Goal: Task Accomplishment & Management: Use online tool/utility

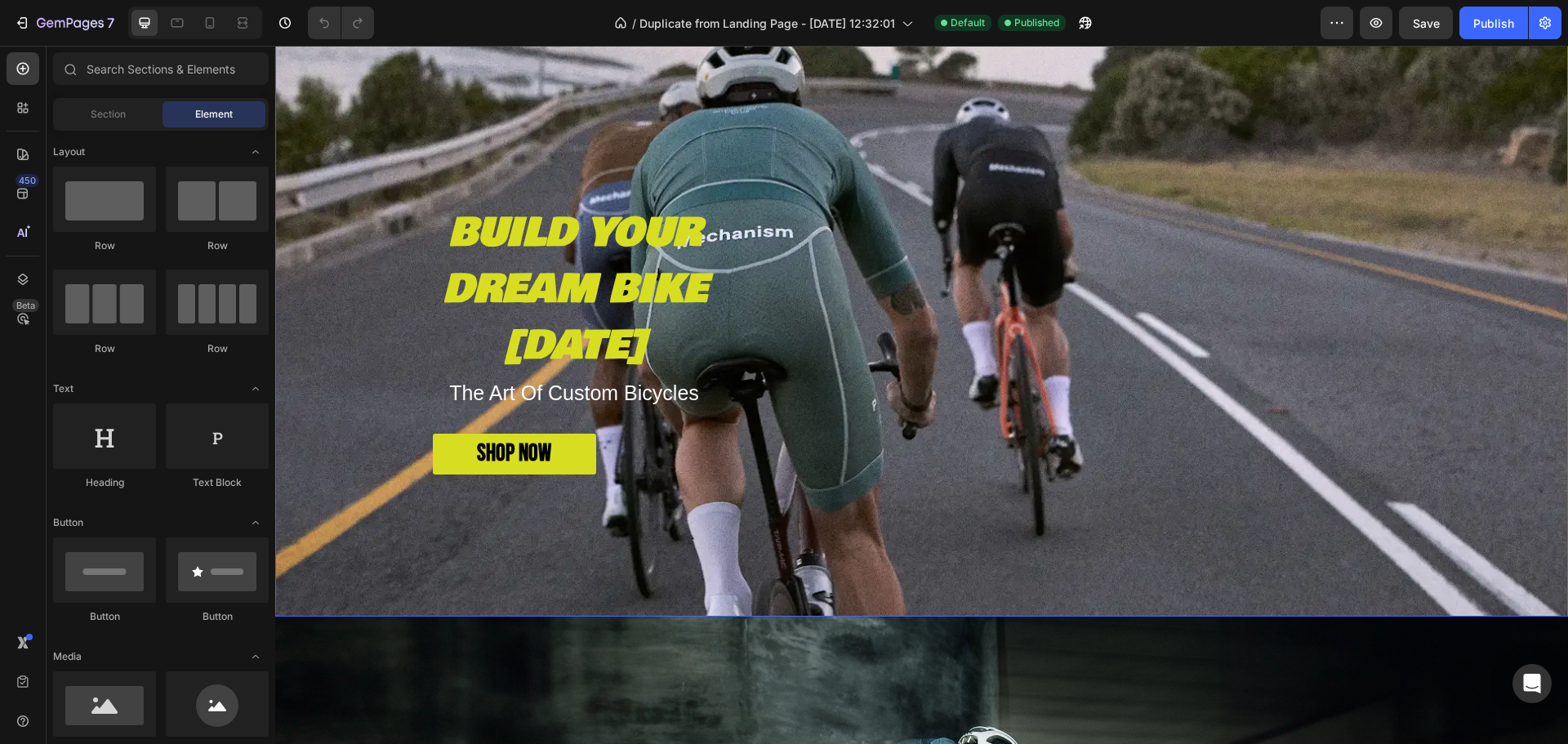
scroll to position [327, 0]
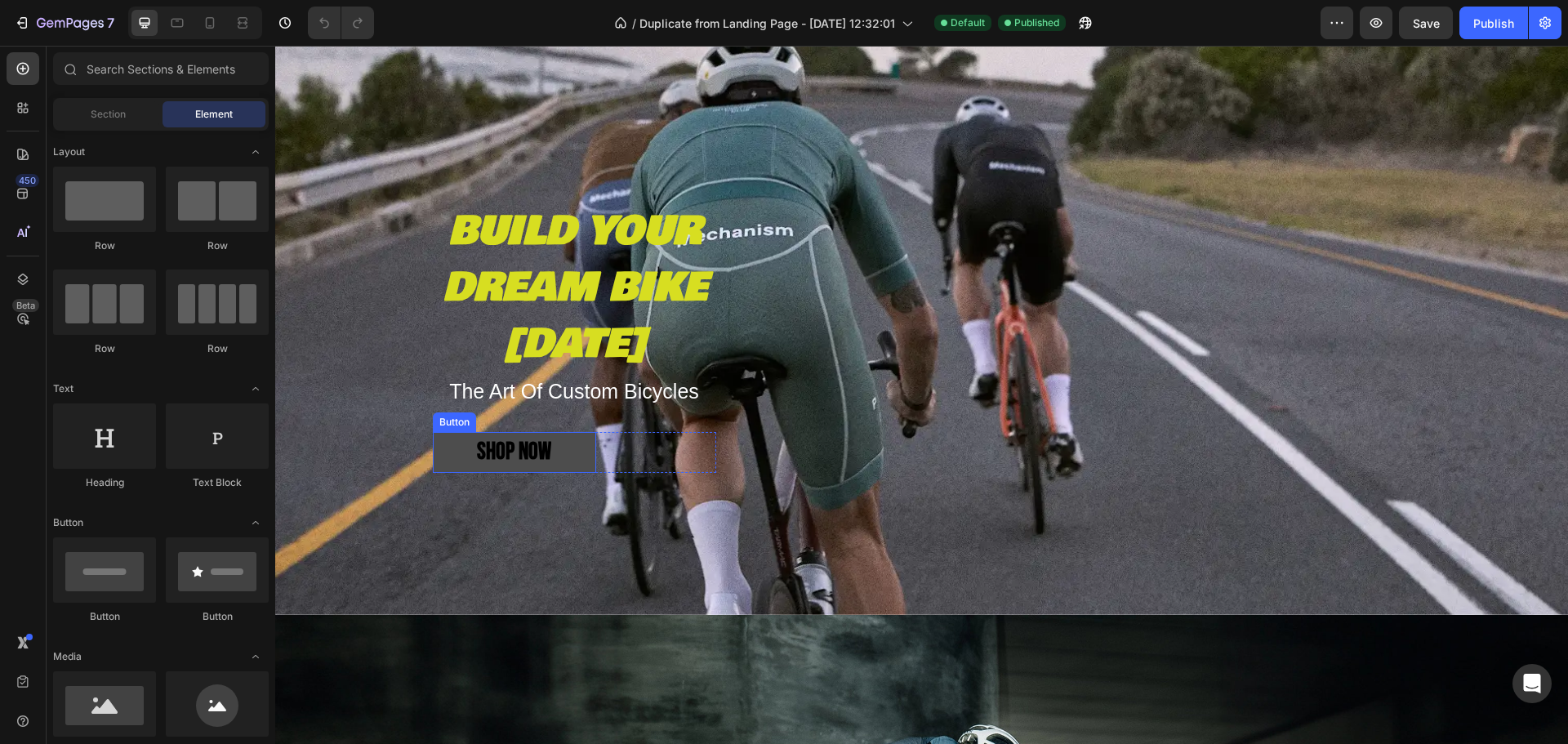
click at [546, 440] on button "SHOP NOW" at bounding box center [514, 452] width 163 height 41
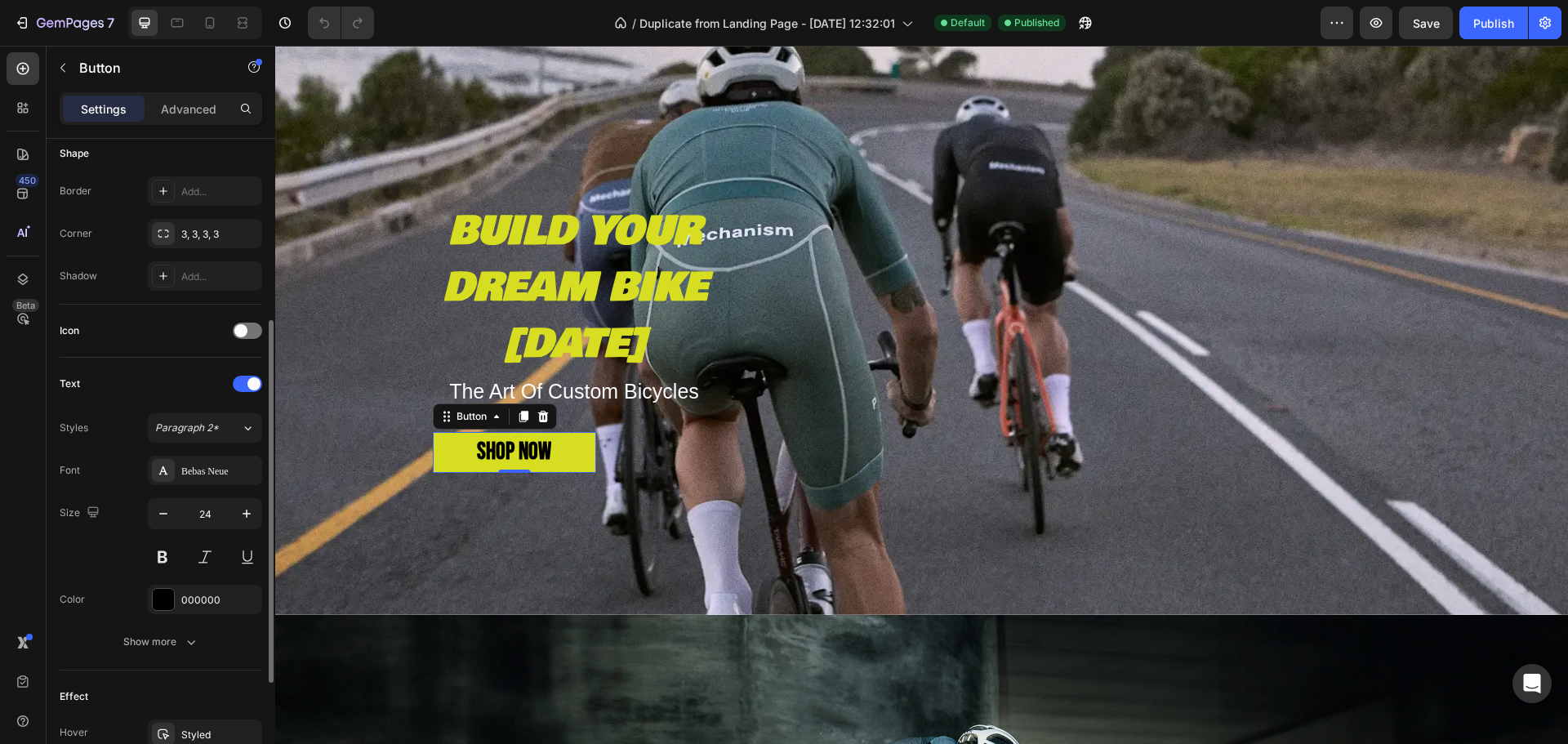
scroll to position [409, 0]
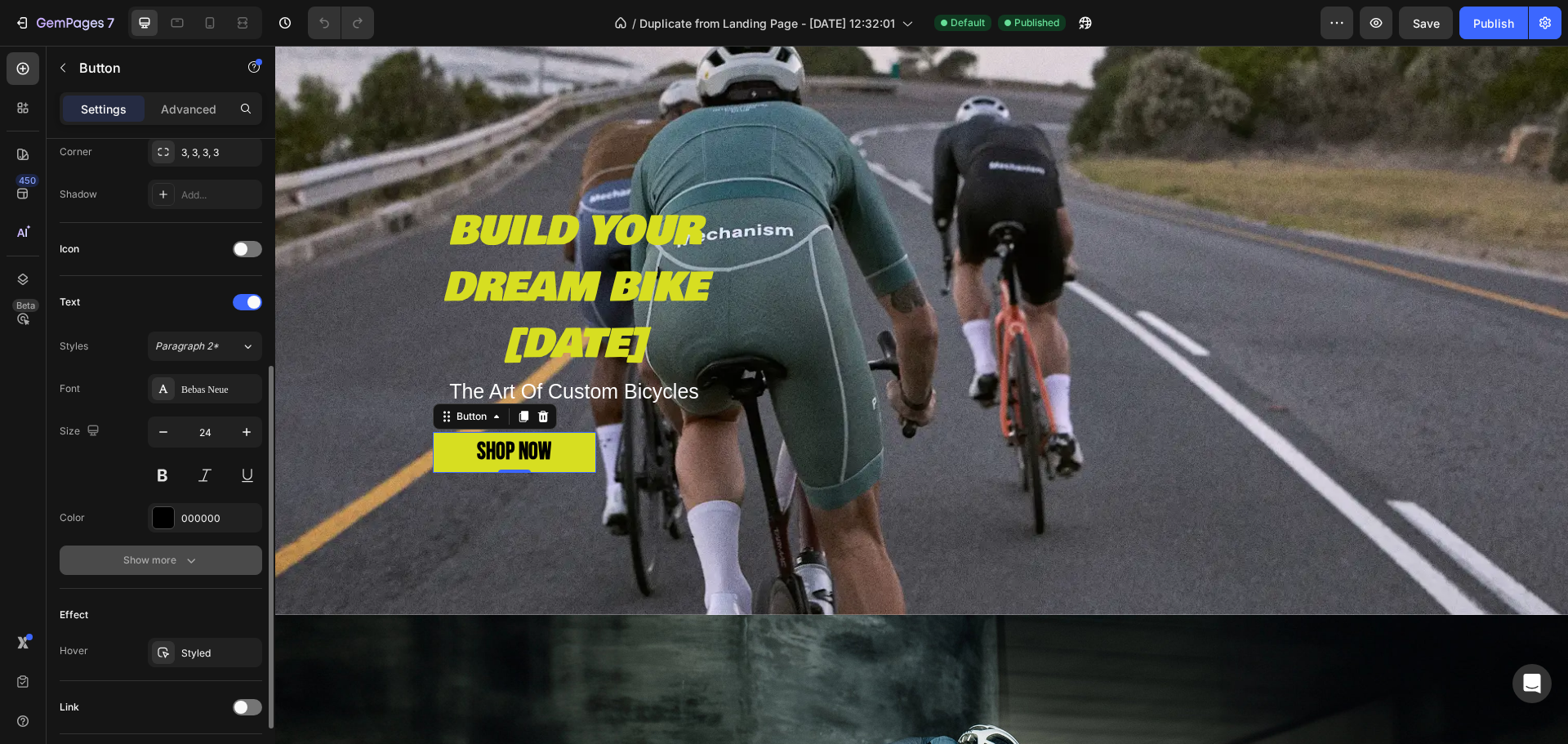
click at [193, 558] on icon "button" at bounding box center [191, 560] width 17 height 17
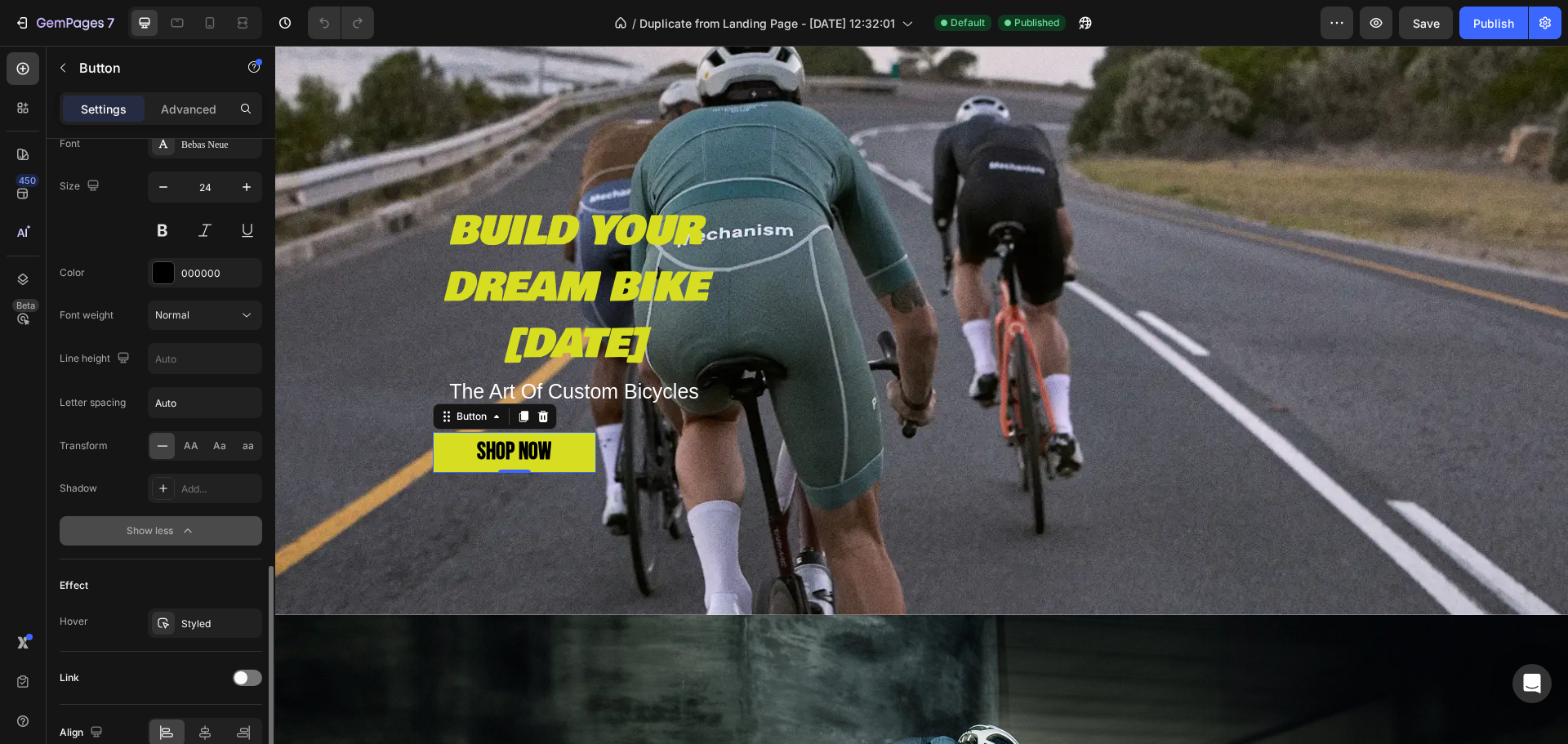
scroll to position [735, 0]
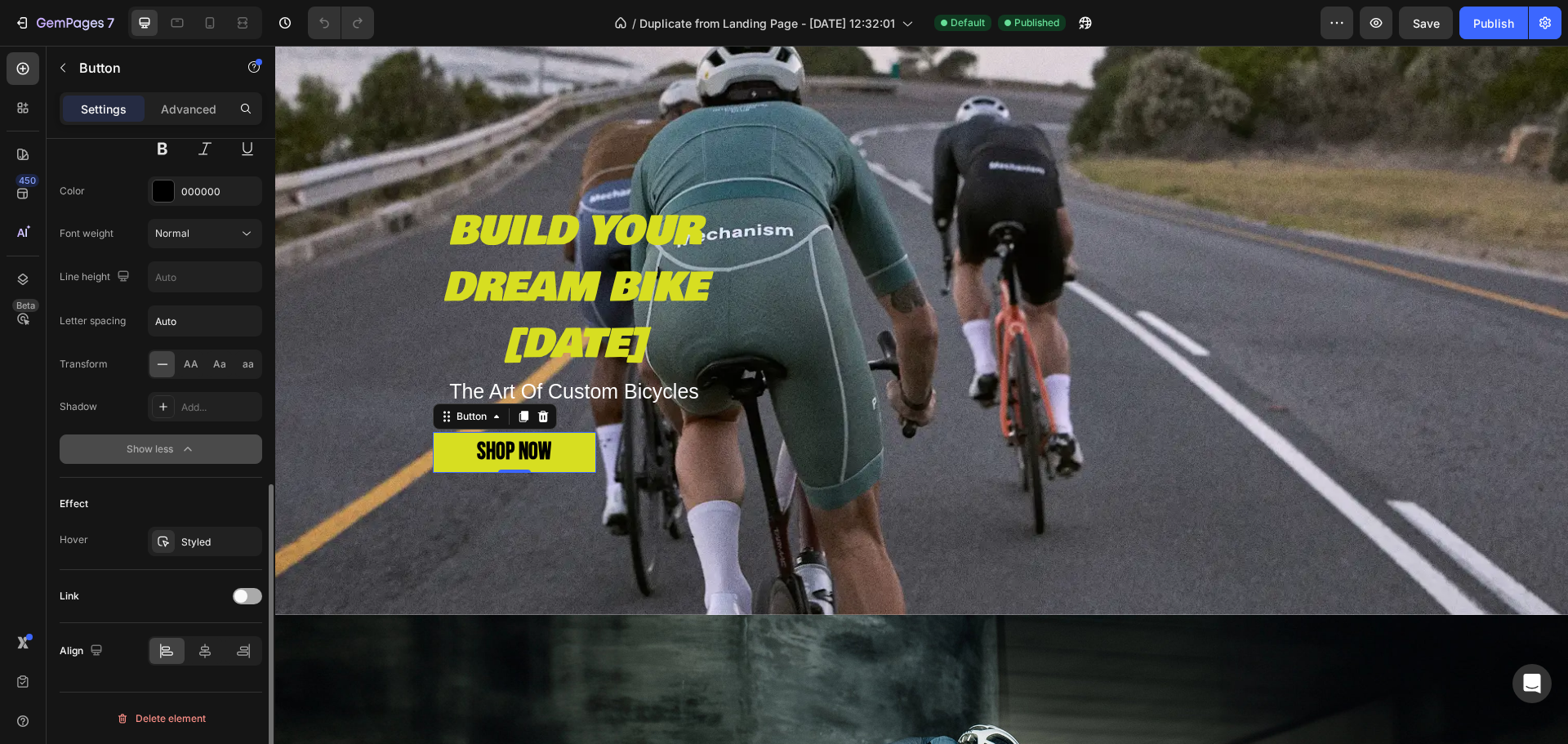
click at [259, 600] on div at bounding box center [247, 597] width 29 height 17
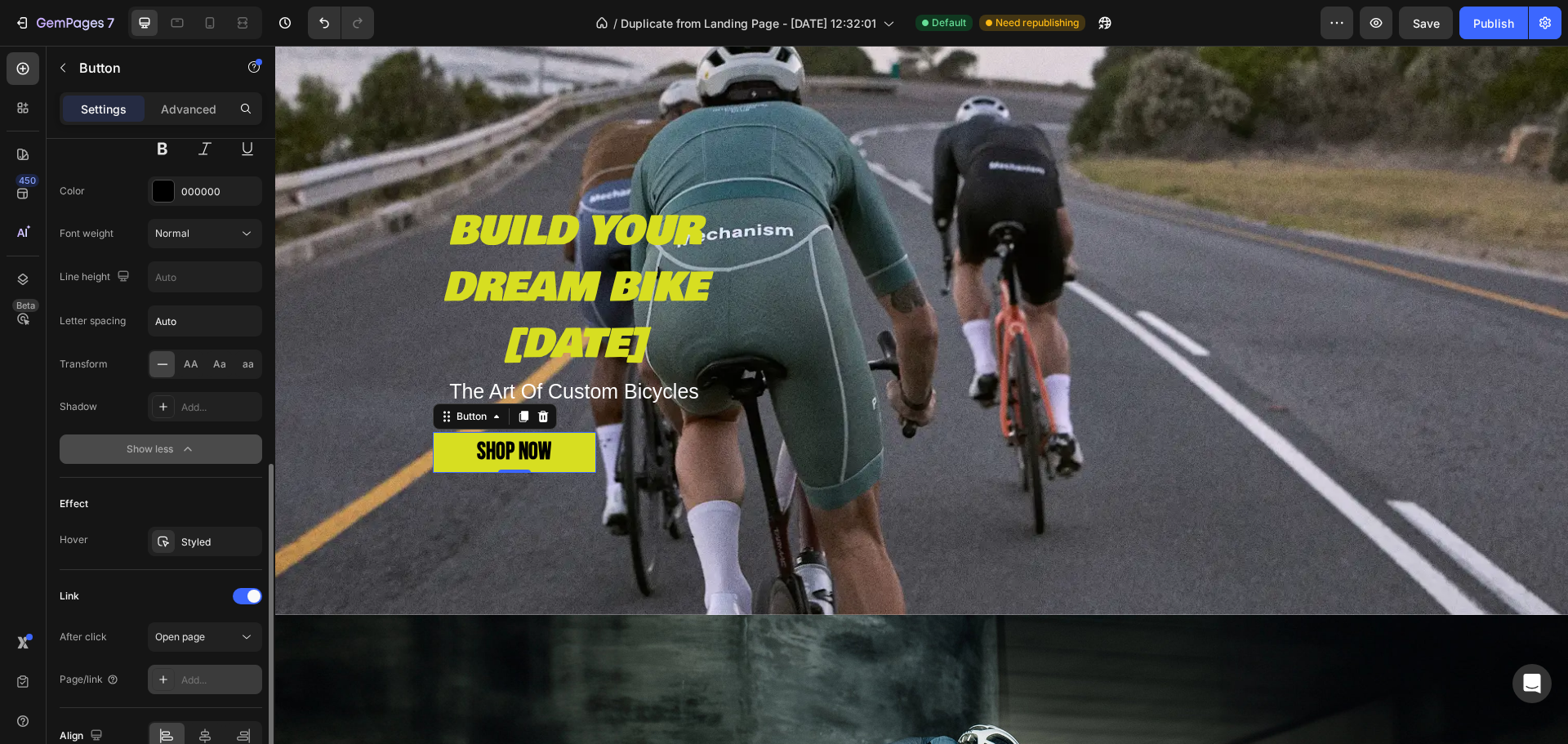
click at [164, 679] on icon at bounding box center [163, 680] width 8 height 8
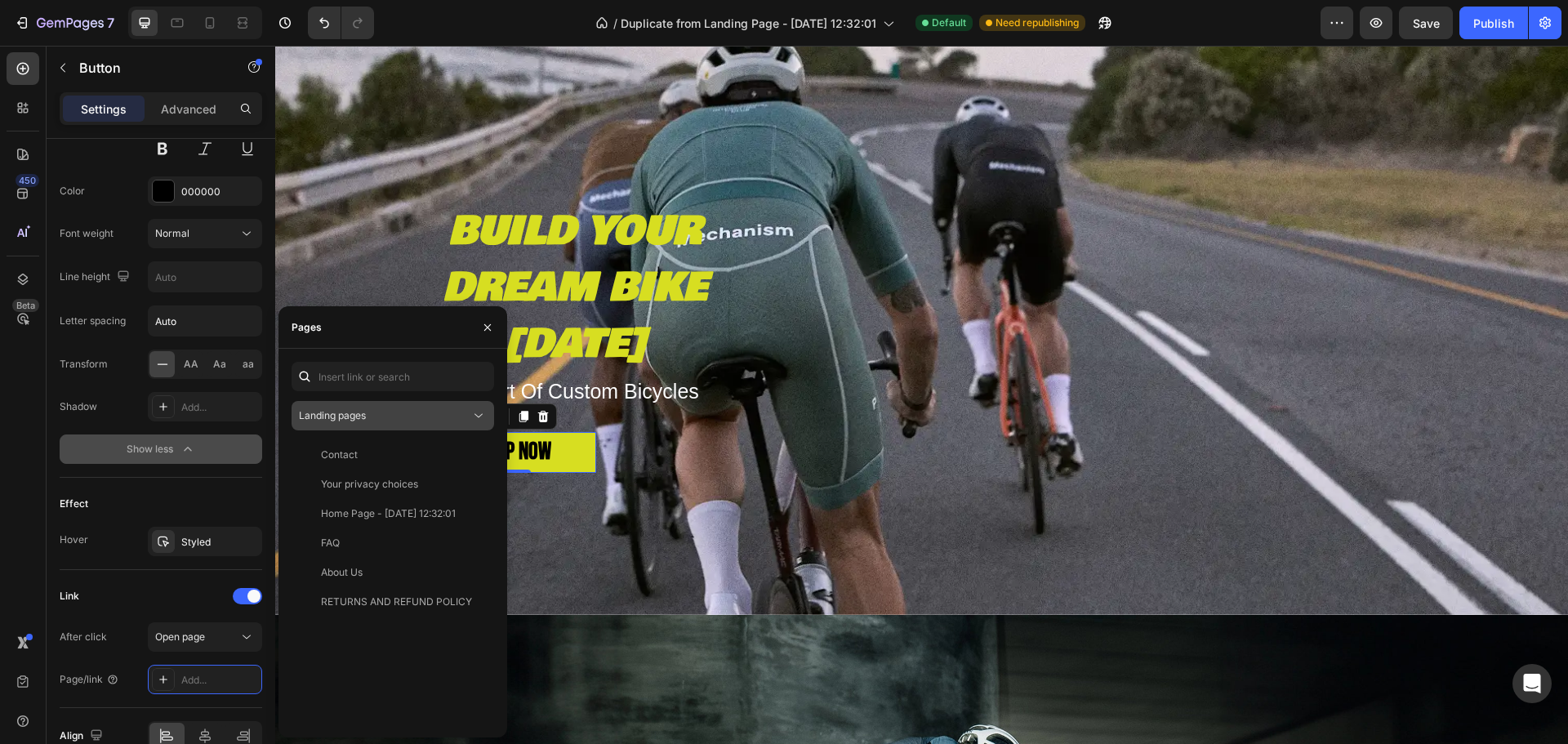
click at [368, 409] on div "Landing pages" at bounding box center [385, 416] width 171 height 15
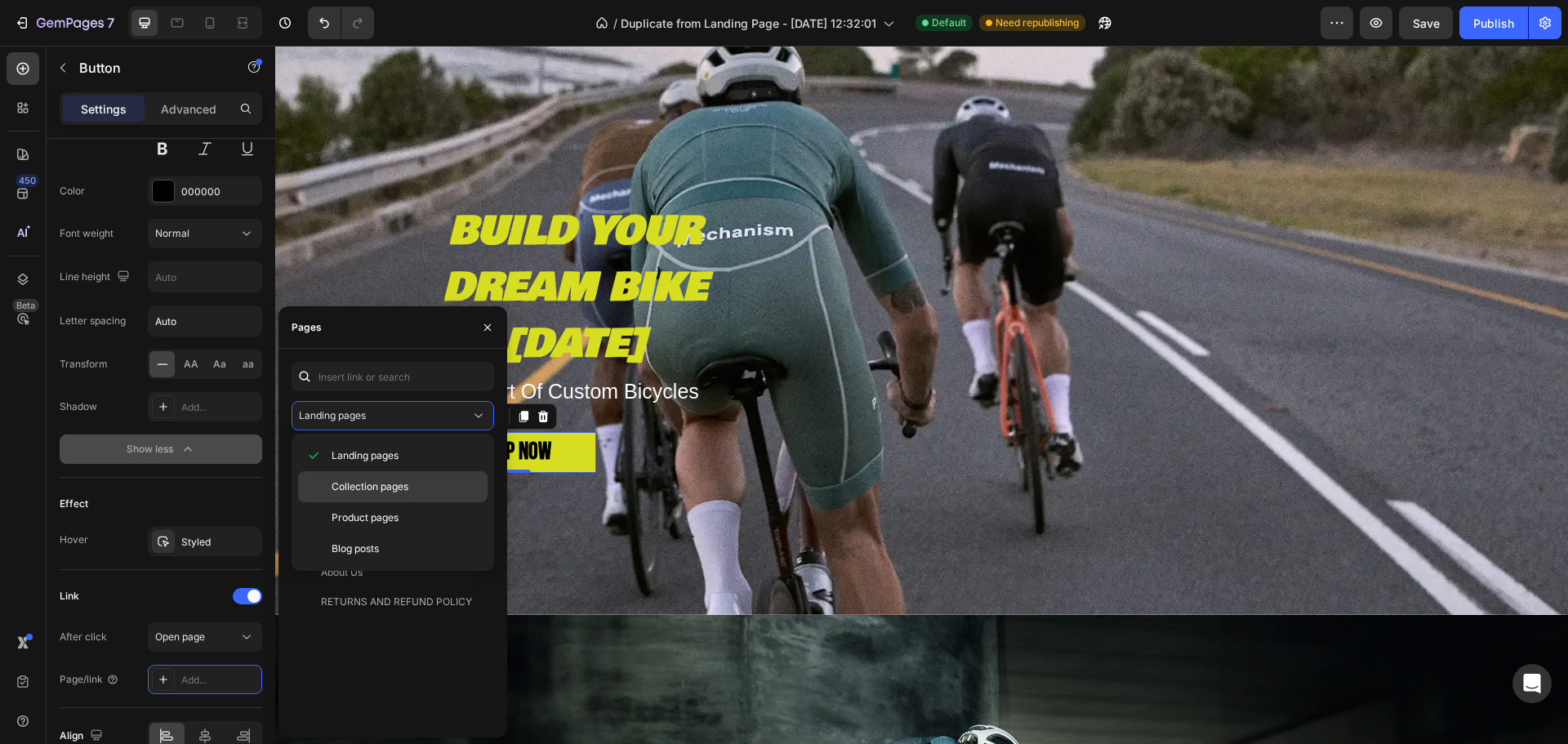
click at [379, 489] on span "Collection pages" at bounding box center [370, 487] width 77 height 15
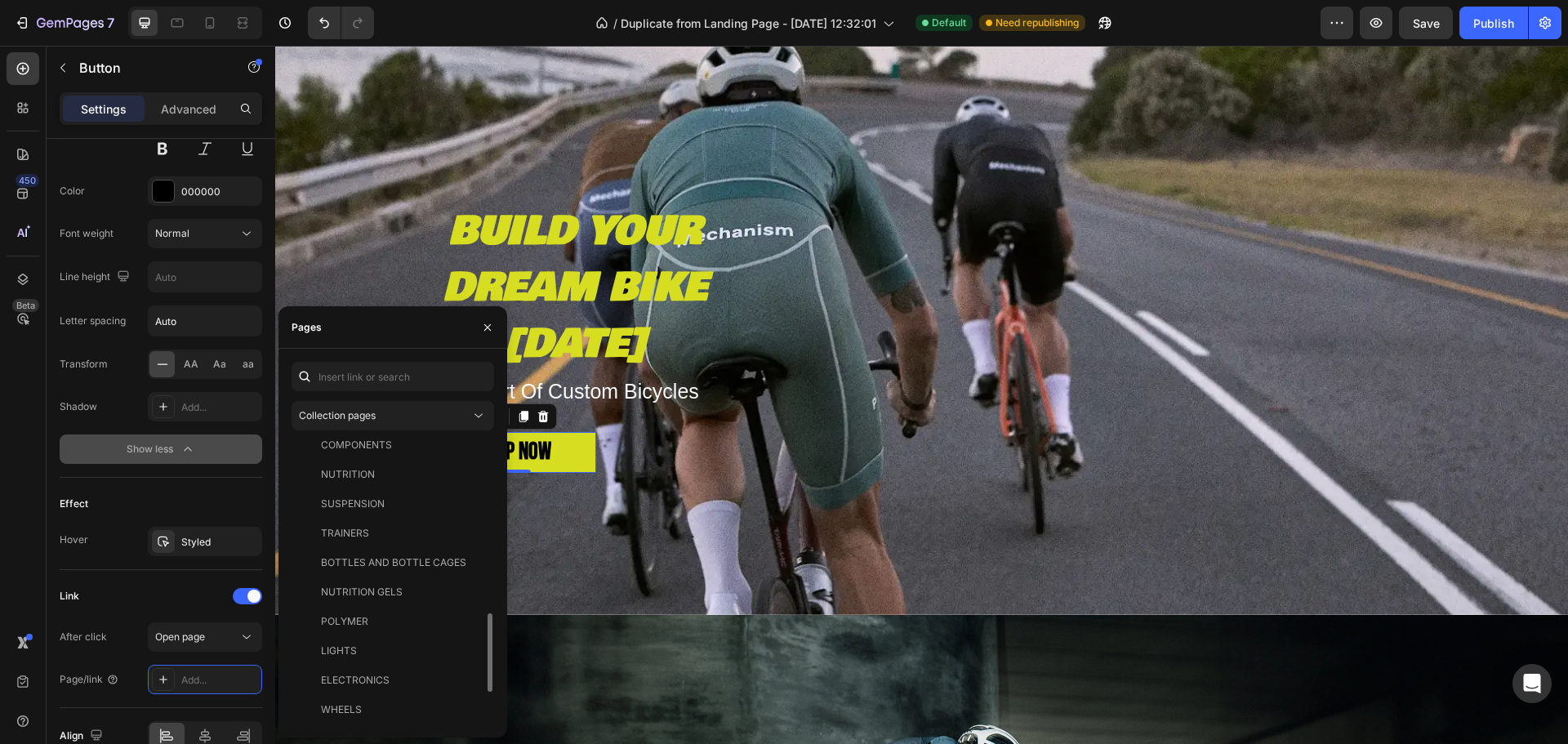
scroll to position [745, 0]
click at [379, 707] on div "BASSO BICYCLES" at bounding box center [363, 710] width 84 height 15
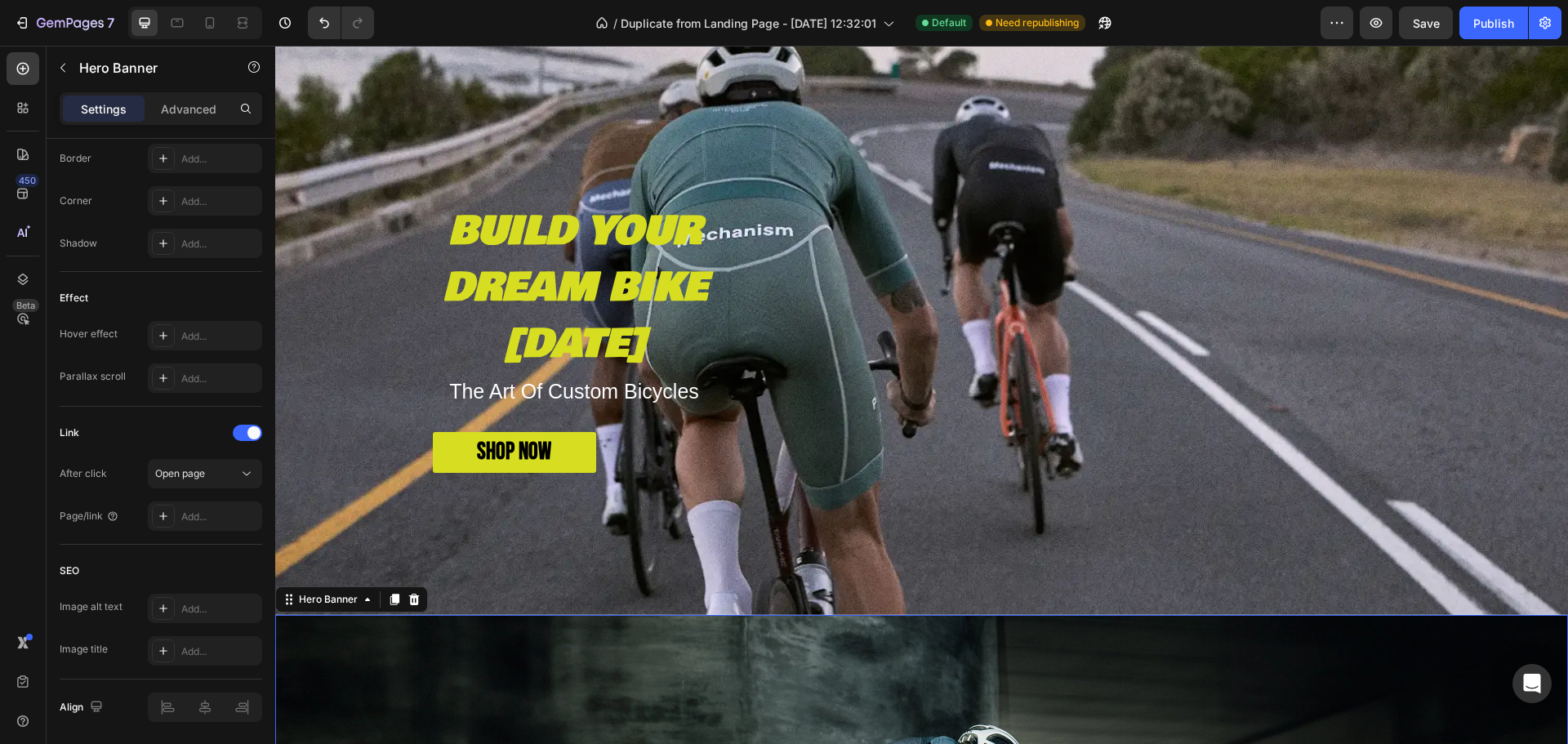
scroll to position [0, 0]
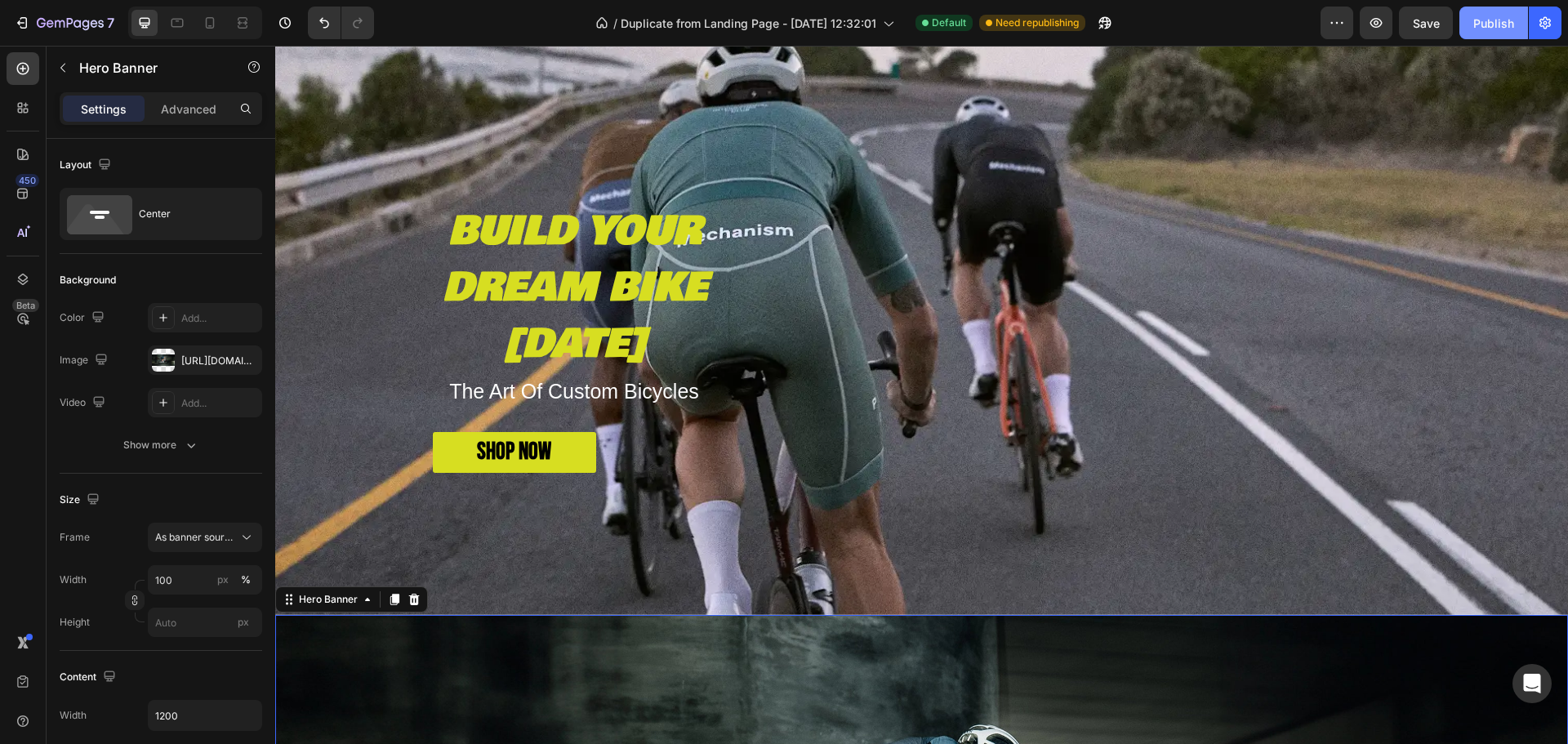
click at [1498, 22] on div "Publish" at bounding box center [1493, 23] width 41 height 17
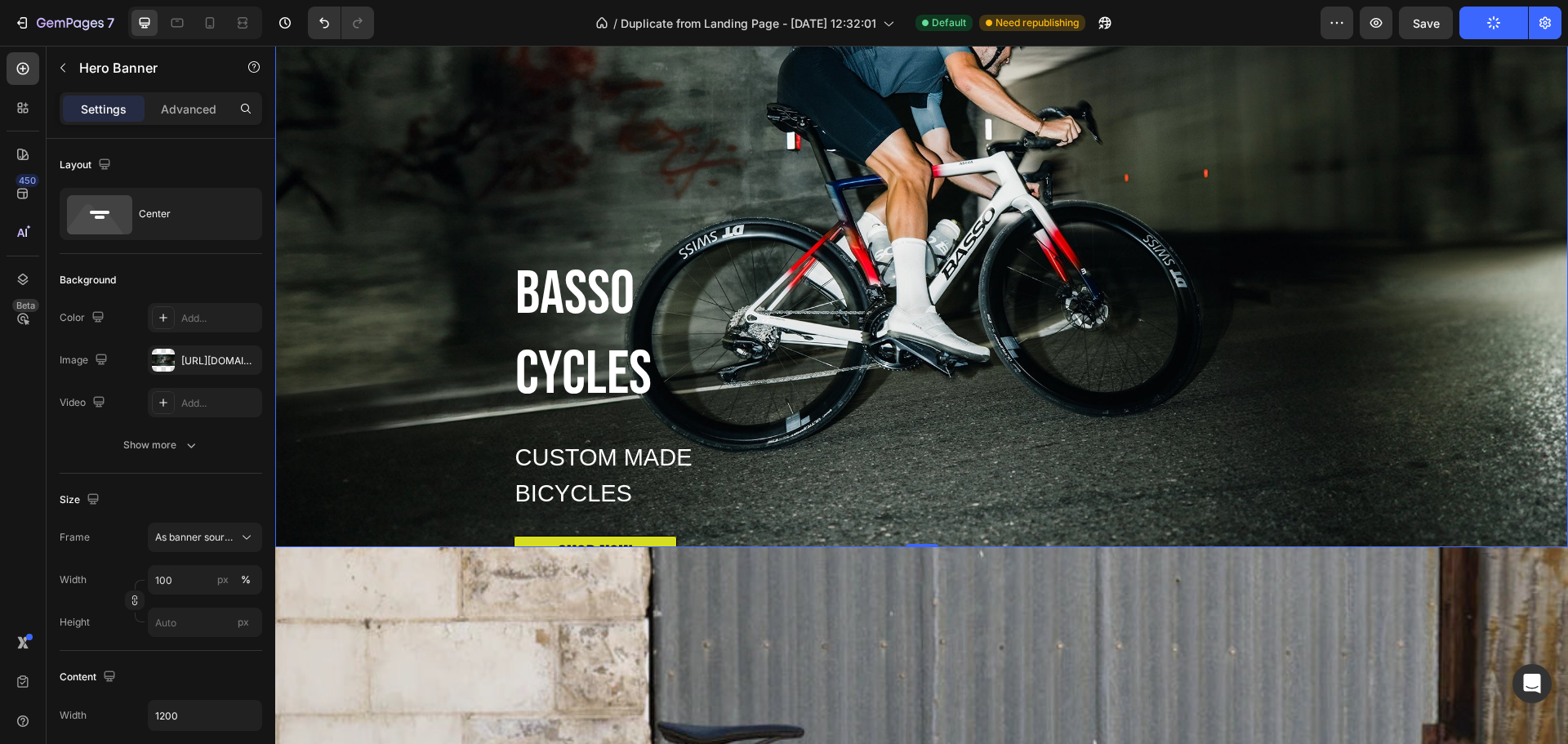
scroll to position [1062, 0]
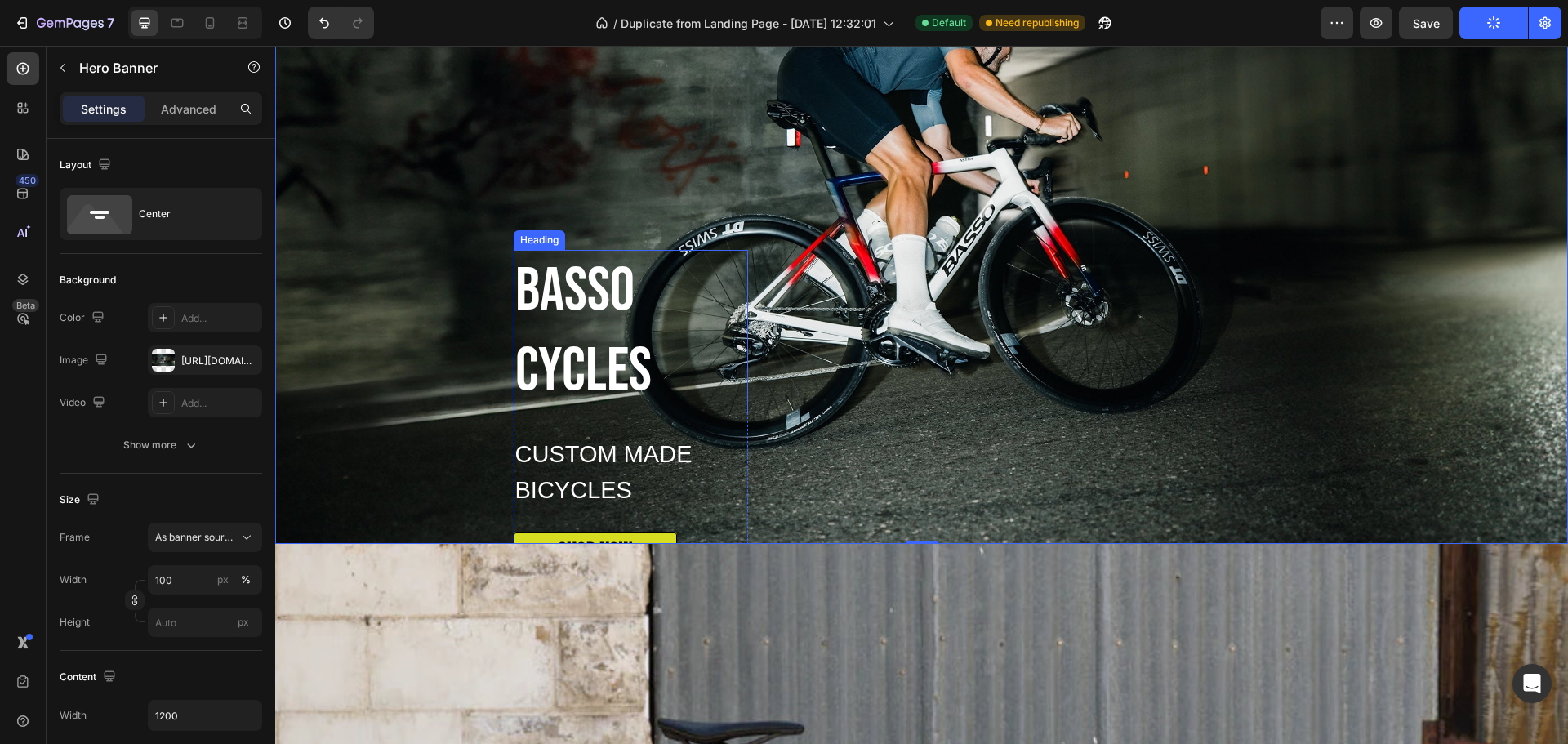
click at [643, 362] on h2 "BASSO CYCLES" at bounding box center [631, 330] width 235 height 162
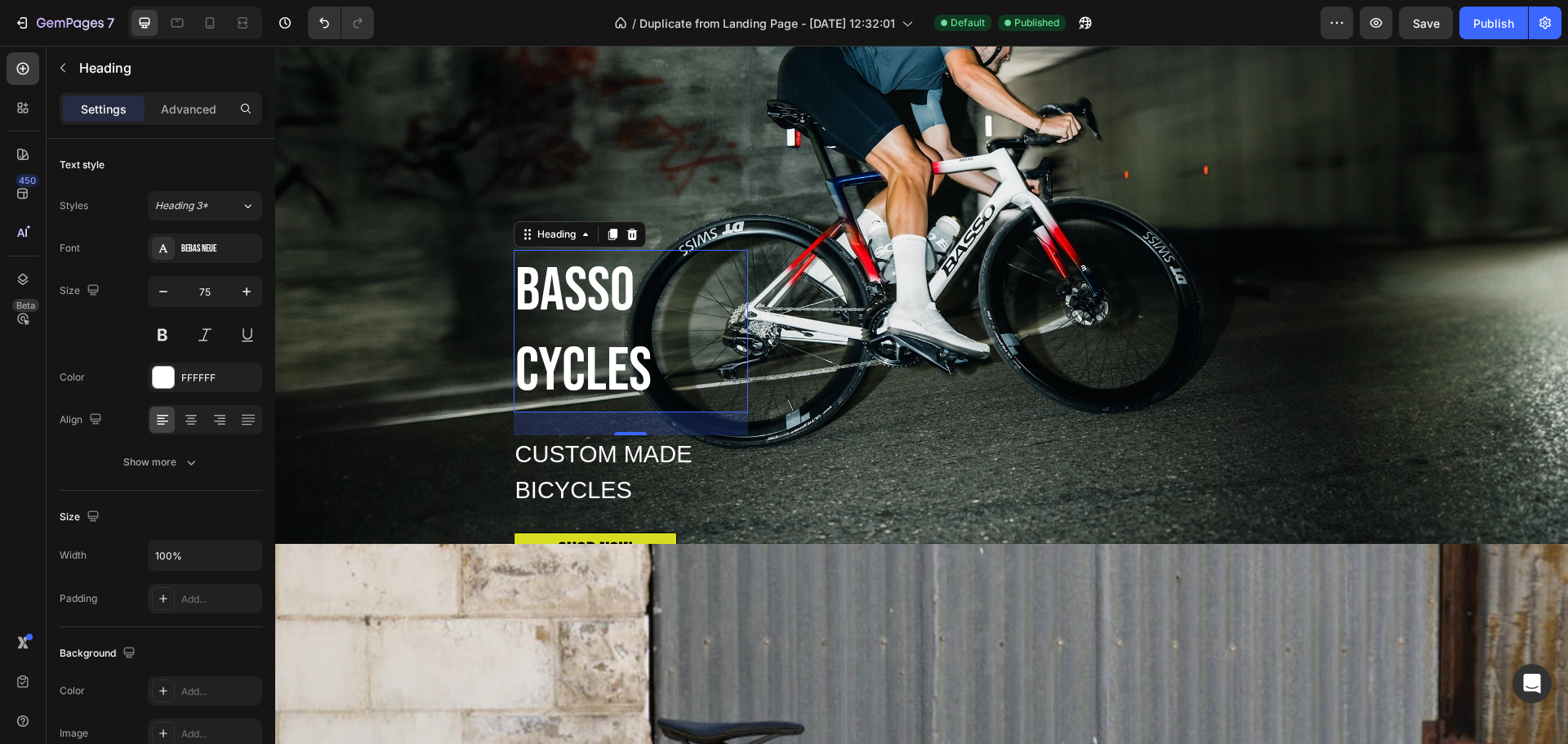
click at [638, 368] on h2 "BASSO CYCLES" at bounding box center [631, 330] width 235 height 162
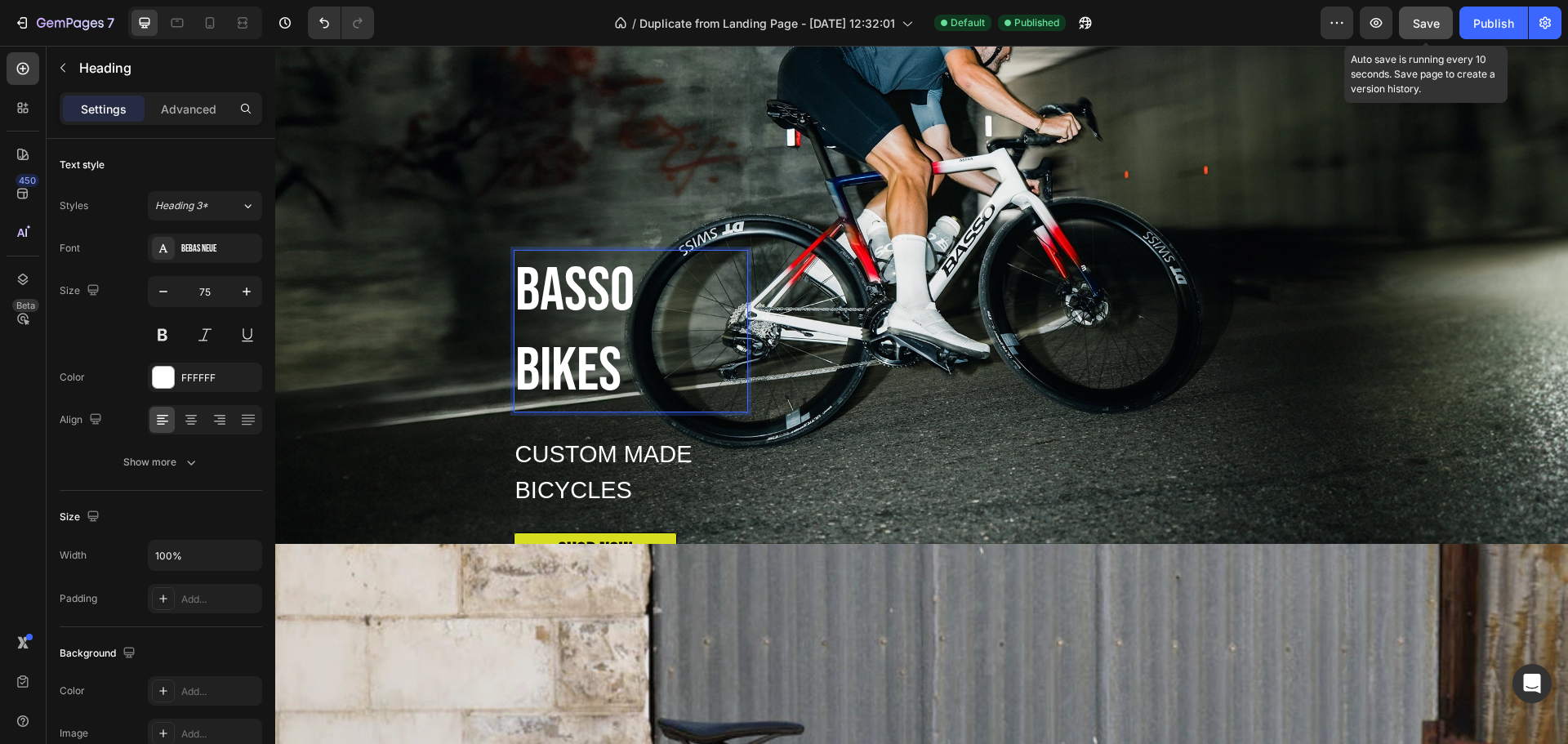
click at [1422, 22] on span "Save" at bounding box center [1427, 23] width 27 height 14
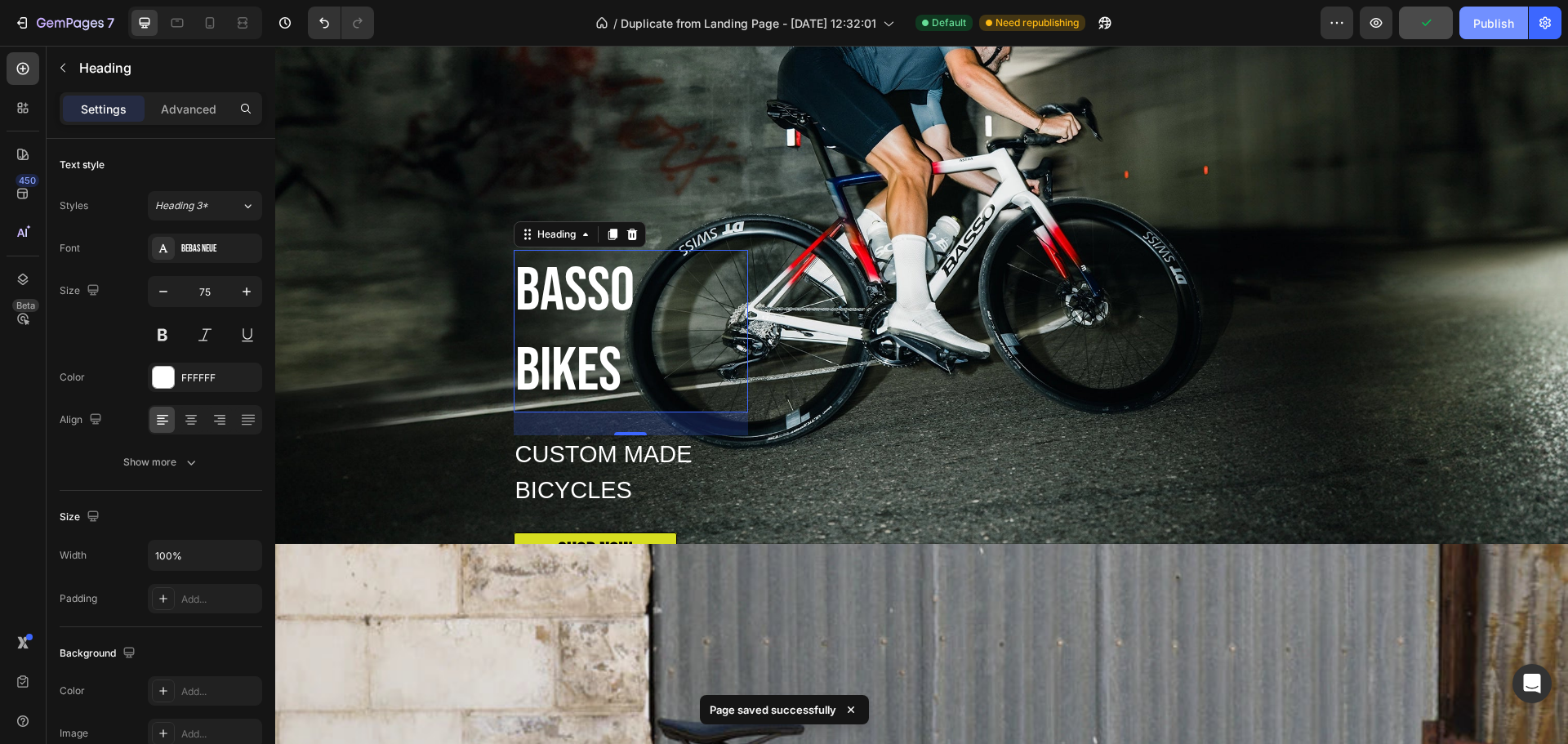
click at [1485, 18] on div "Publish" at bounding box center [1493, 23] width 41 height 17
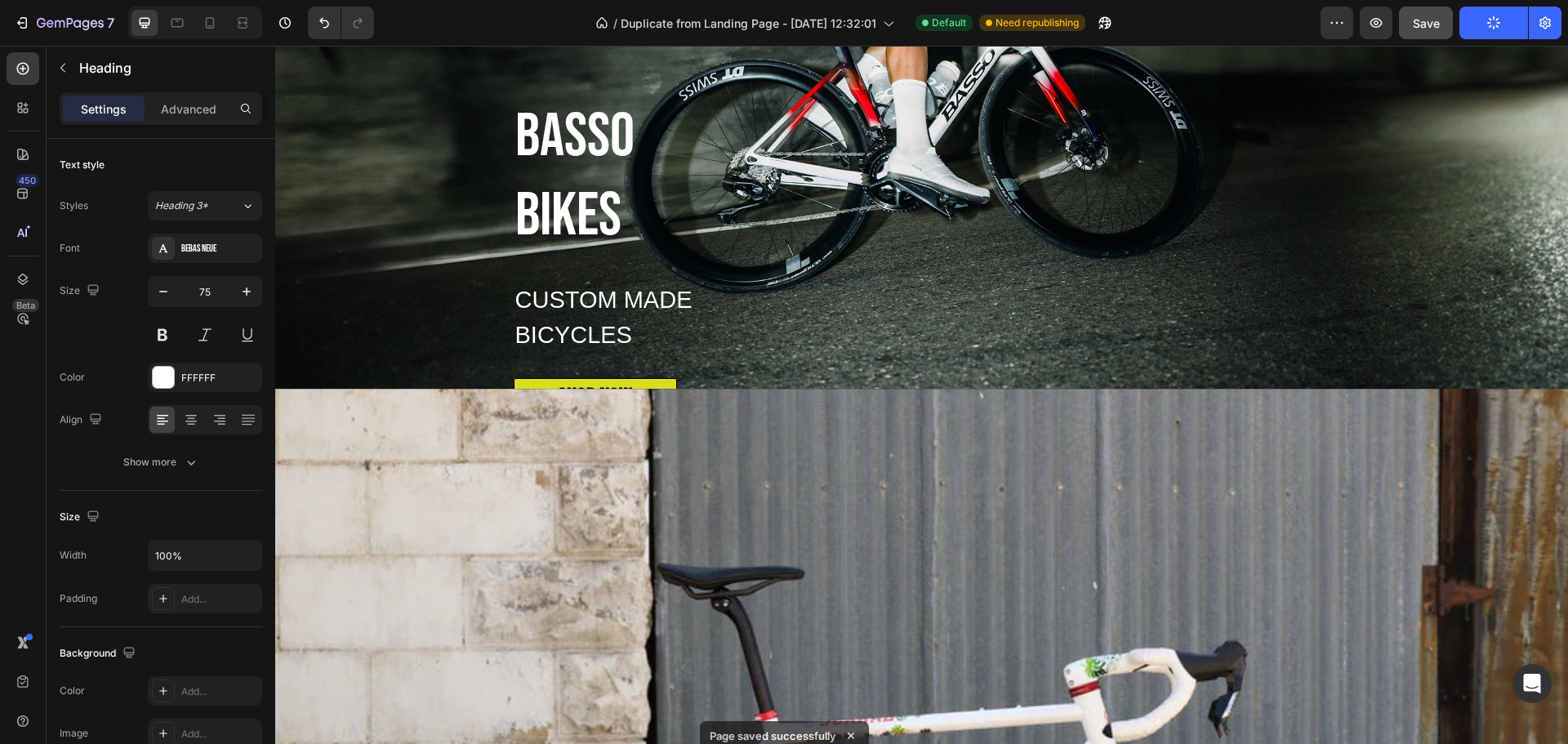
scroll to position [327, 0]
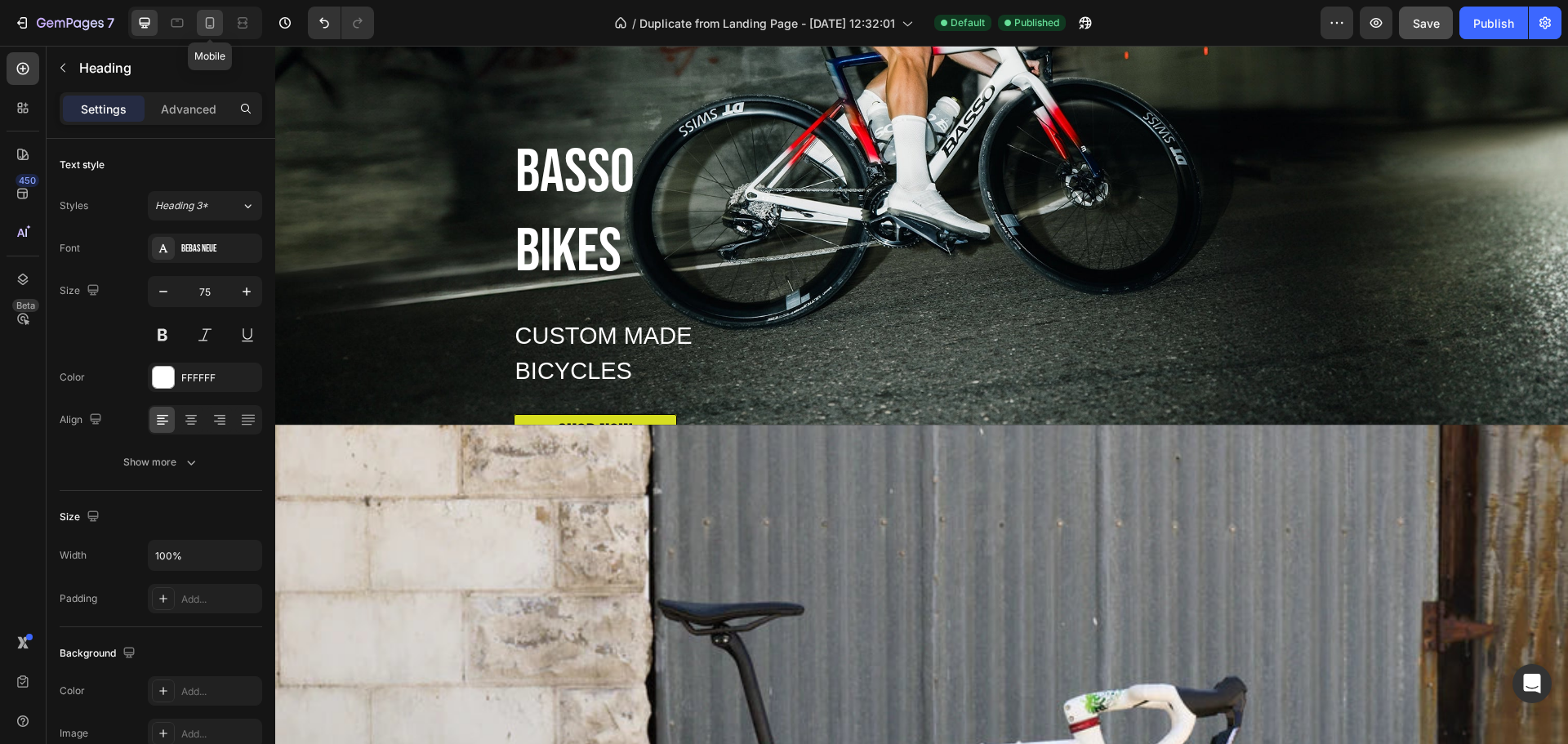
click at [211, 22] on icon at bounding box center [210, 23] width 17 height 17
type input "36"
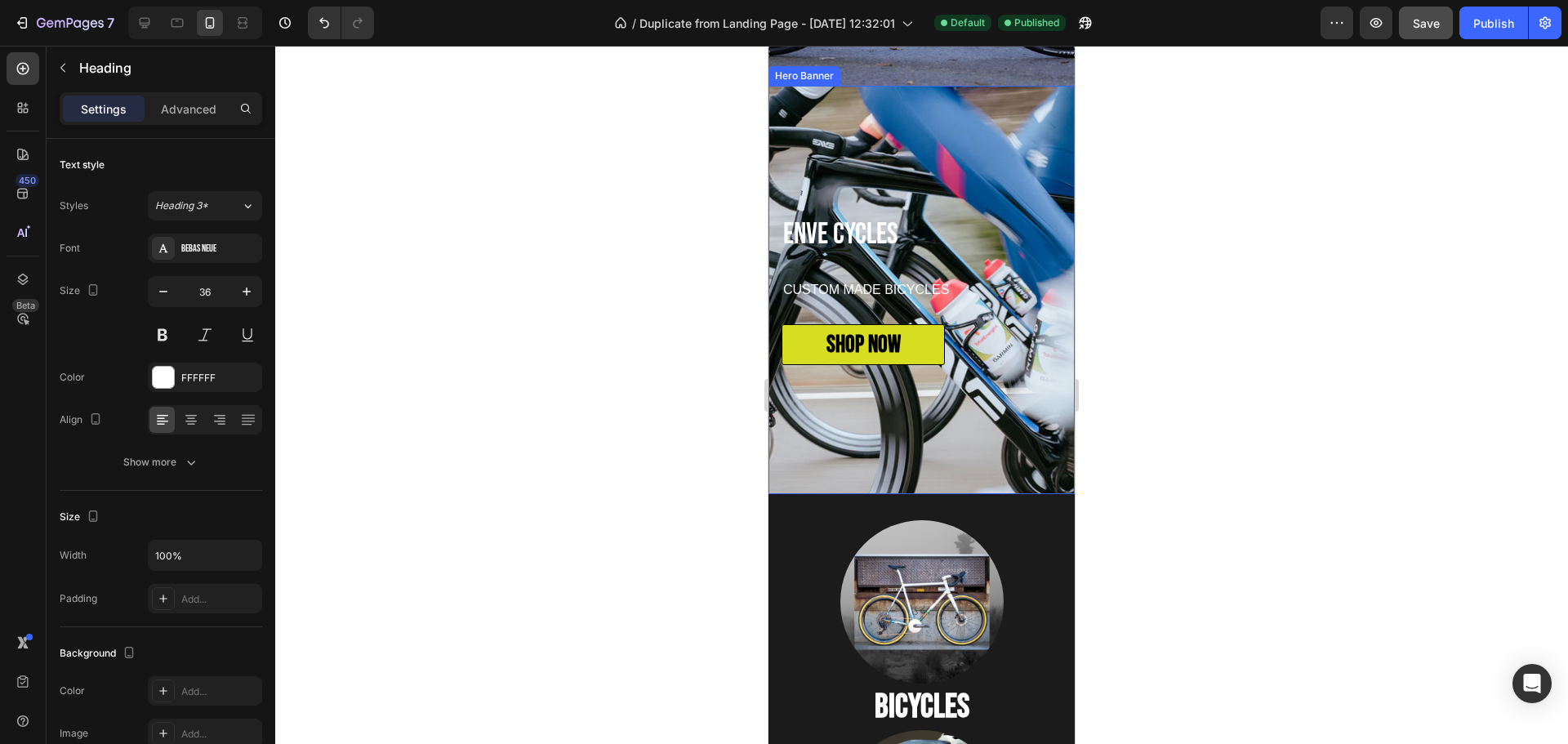
scroll to position [1797, 0]
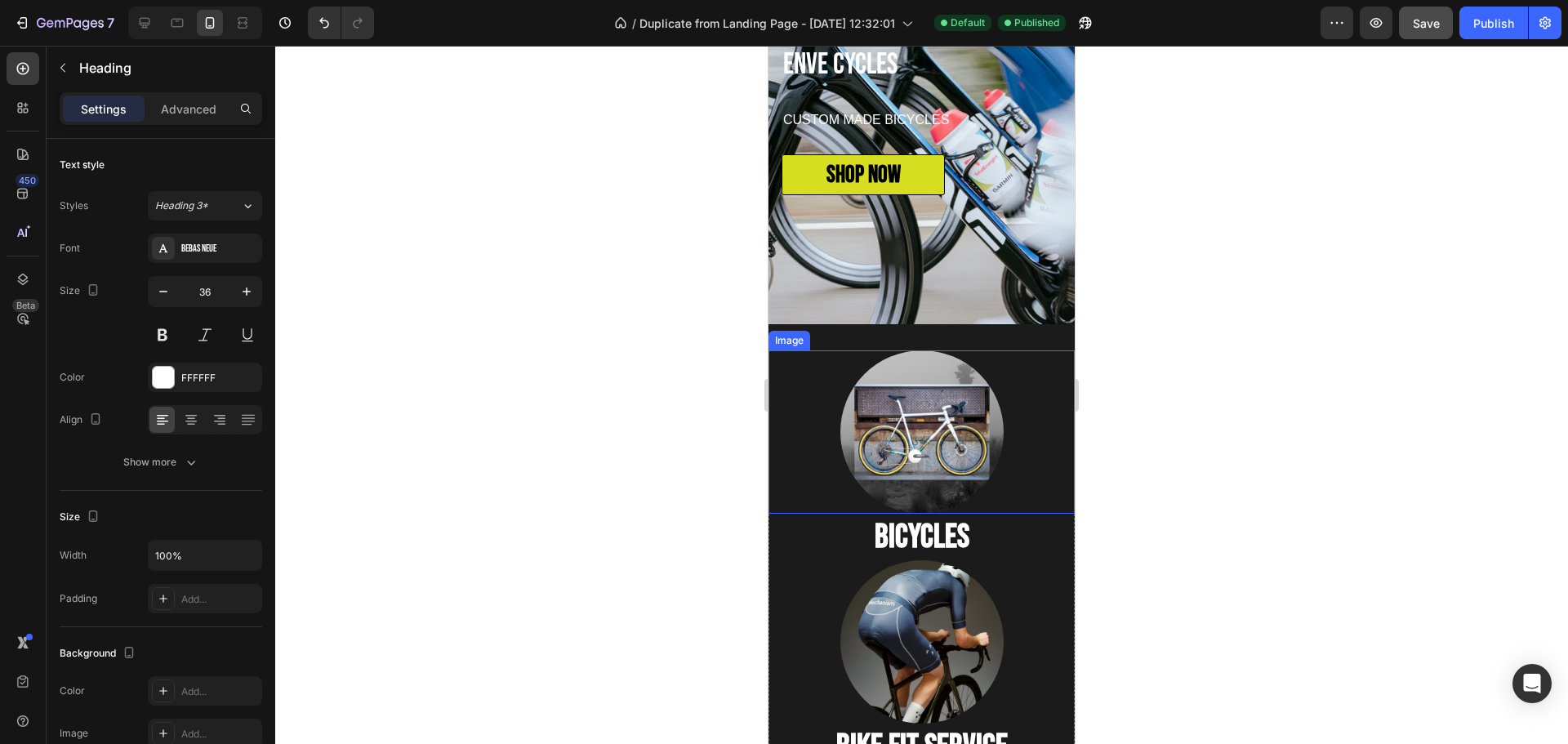
click at [963, 460] on img at bounding box center [922, 432] width 163 height 163
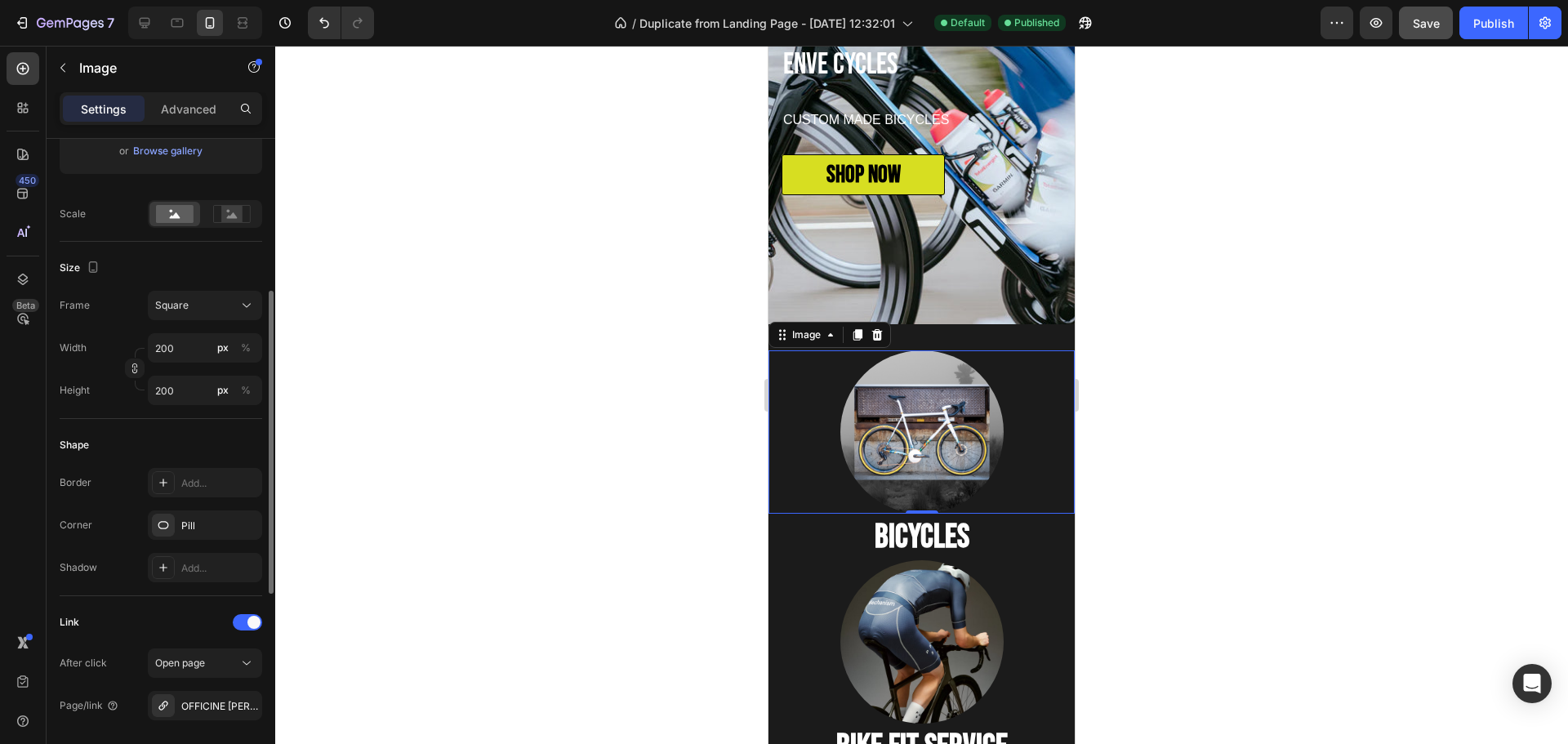
scroll to position [490, 0]
